Goal: Task Accomplishment & Management: Use online tool/utility

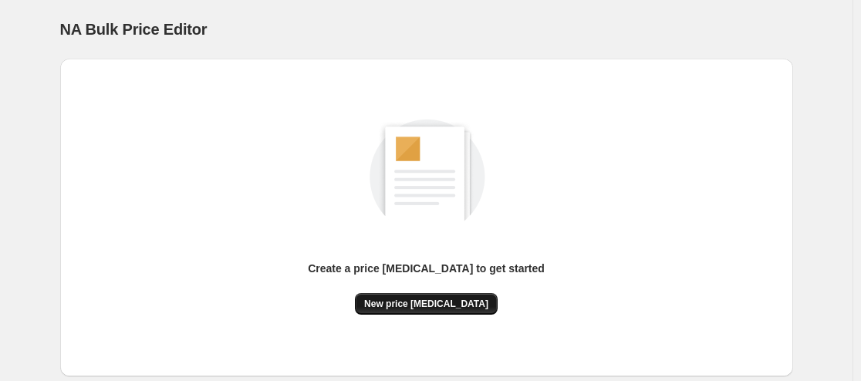
click at [430, 304] on span "New price [MEDICAL_DATA]" at bounding box center [426, 304] width 124 height 12
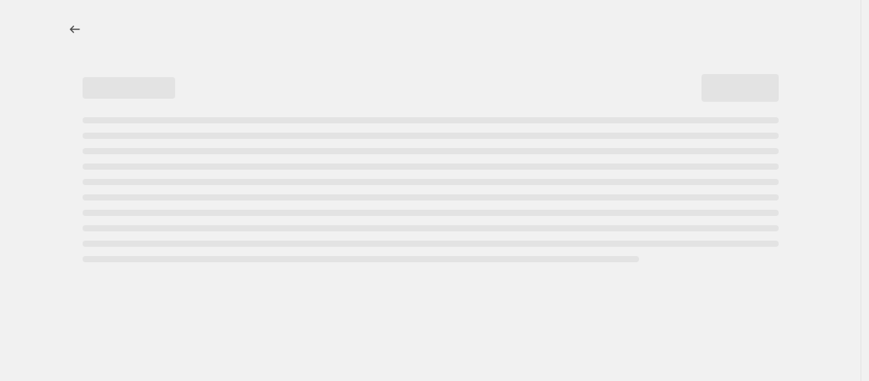
select select "percentage"
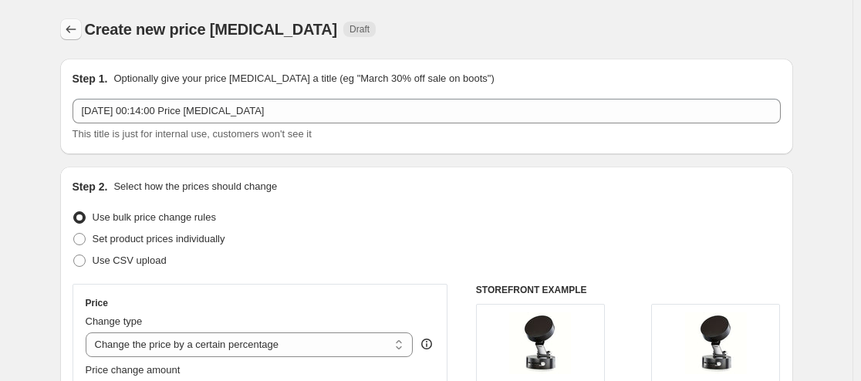
click at [79, 35] on icon "Price change jobs" at bounding box center [70, 29] width 15 height 15
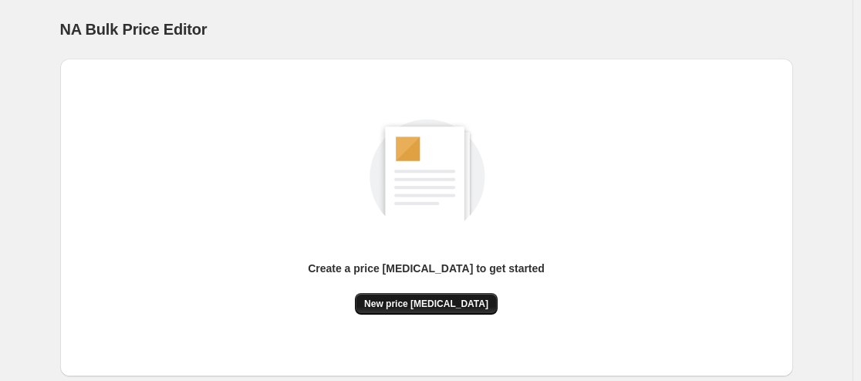
click at [448, 302] on span "New price [MEDICAL_DATA]" at bounding box center [426, 304] width 124 height 12
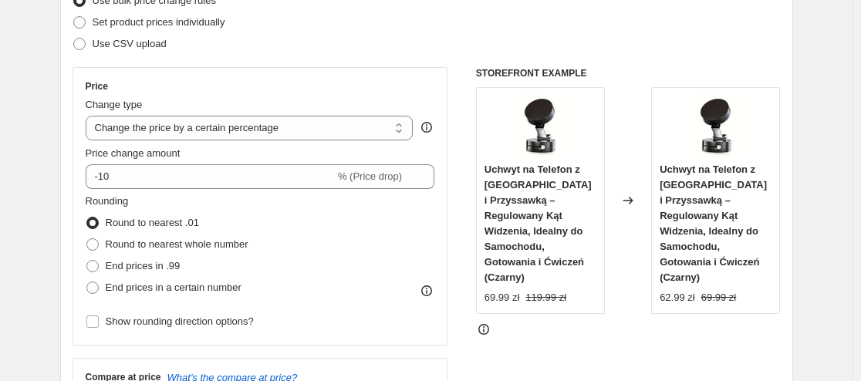
scroll to position [226, 0]
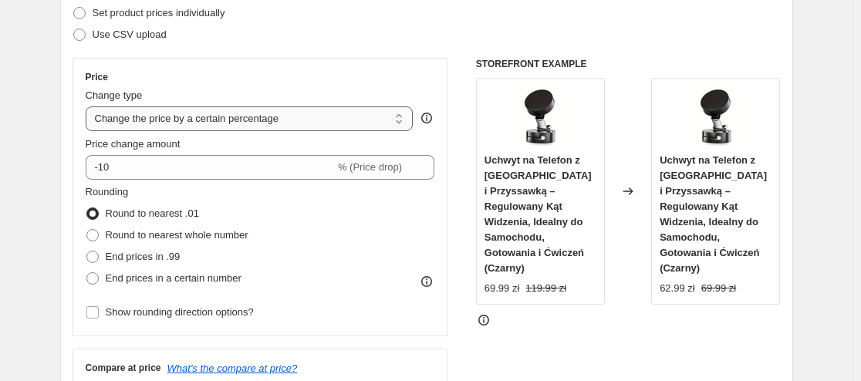
click at [314, 129] on select "Change the price to a certain amount Change the price by a certain amount Chang…" at bounding box center [250, 118] width 328 height 25
click at [89, 106] on select "Change the price to a certain amount Change the price by a certain amount Chang…" at bounding box center [250, 118] width 328 height 25
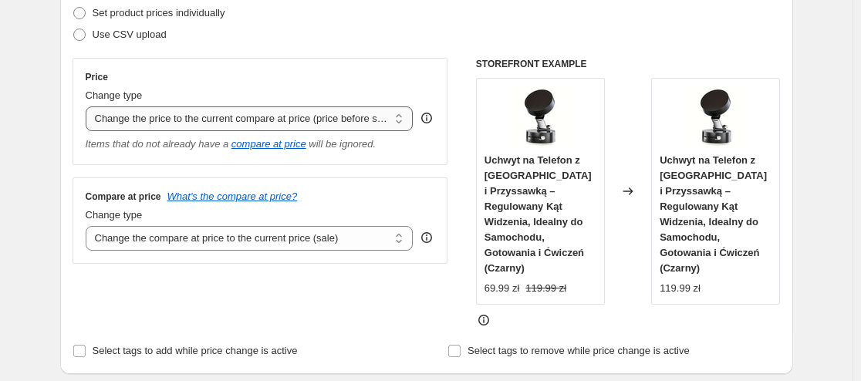
click at [313, 116] on select "Change the price to a certain amount Change the price by a certain amount Chang…" at bounding box center [250, 118] width 328 height 25
select select "bcap"
click at [89, 106] on select "Change the price to a certain amount Change the price by a certain amount Chang…" at bounding box center [250, 118] width 328 height 25
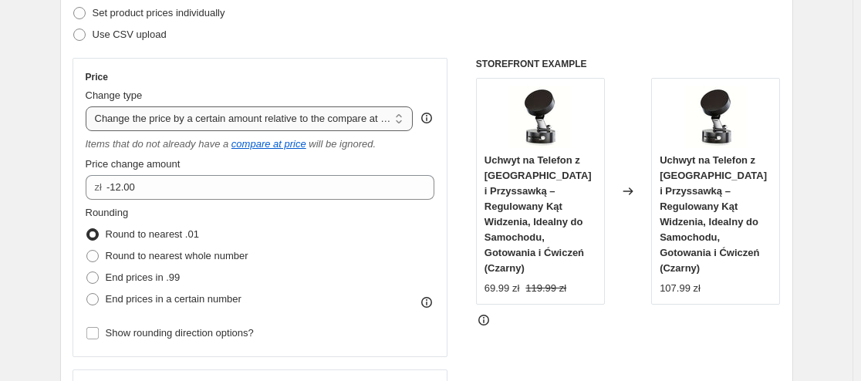
click at [287, 116] on select "Change the price to a certain amount Change the price by a certain amount Chang…" at bounding box center [250, 118] width 328 height 25
